Goal: Task Accomplishment & Management: Manage account settings

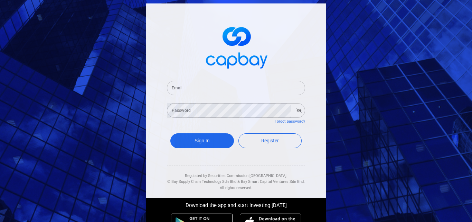
click at [178, 86] on div "Email Email" at bounding box center [236, 88] width 138 height 16
click at [190, 81] on input "Email" at bounding box center [236, 88] width 138 height 15
click at [189, 86] on input "Email" at bounding box center [236, 88] width 138 height 15
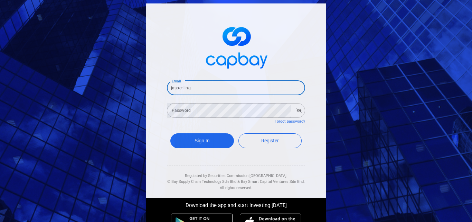
type input "[EMAIL_ADDRESS][DOMAIN_NAME]"
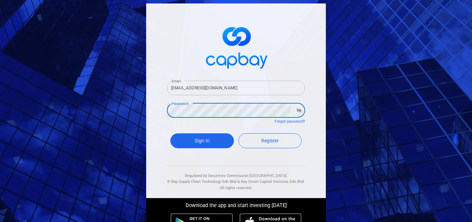
click at [170, 133] on button "Sign In" at bounding box center [202, 140] width 64 height 15
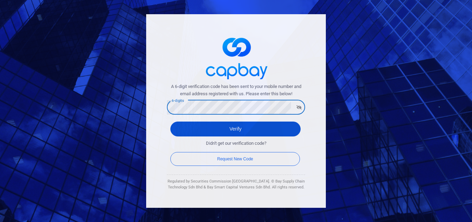
click at [191, 132] on button "Verify" at bounding box center [235, 128] width 130 height 15
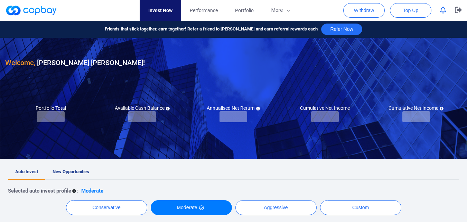
checkbox input "true"
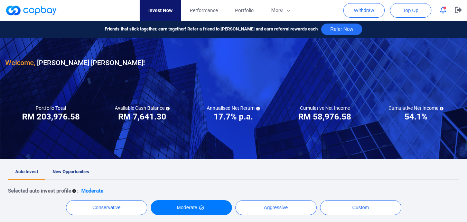
click at [204, 169] on ul "Auto Invest New Opportunities" at bounding box center [233, 171] width 451 height 15
click at [82, 173] on span "New Opportunities" at bounding box center [71, 171] width 37 height 5
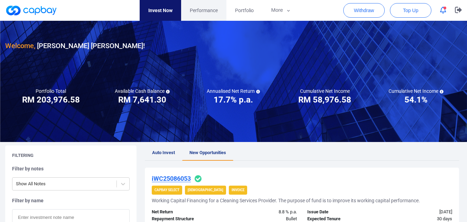
click at [196, 6] on link "Performance" at bounding box center [203, 10] width 45 height 21
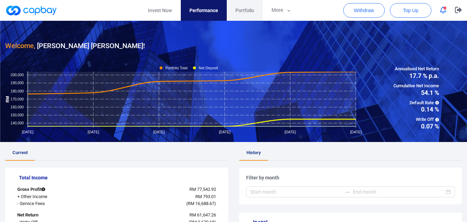
click at [250, 6] on link "Portfolio" at bounding box center [245, 10] width 36 height 21
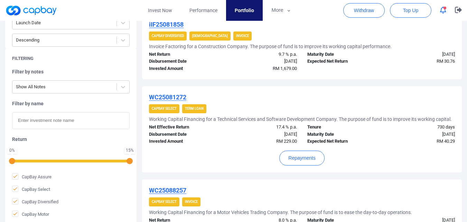
scroll to position [81, 0]
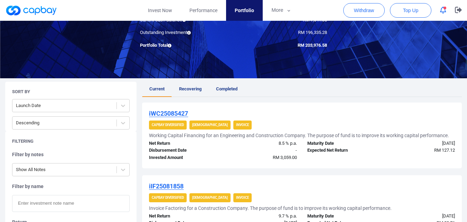
click at [194, 90] on span "Recovering" at bounding box center [190, 88] width 22 height 5
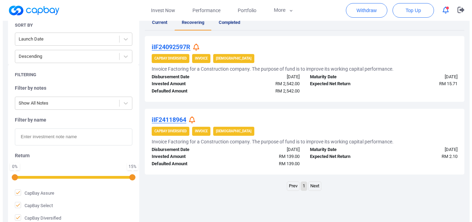
scroll to position [132, 0]
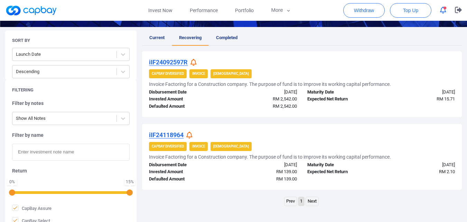
click at [190, 136] on icon at bounding box center [189, 134] width 6 height 7
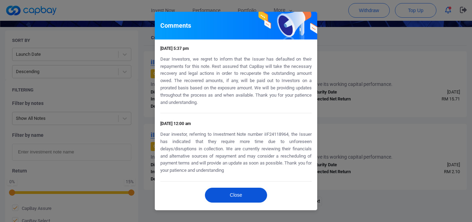
click at [223, 190] on button "Close" at bounding box center [236, 194] width 62 height 15
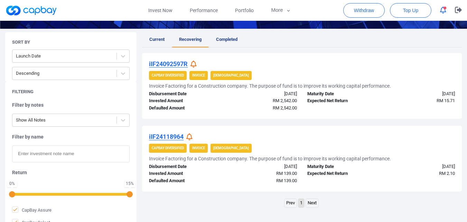
scroll to position [0, 0]
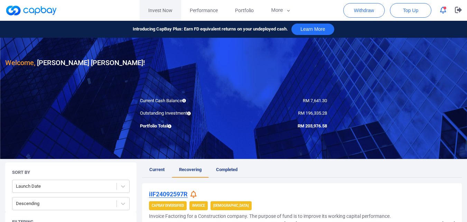
click at [163, 11] on link "Invest Now" at bounding box center [160, 10] width 41 height 21
